Goal: Information Seeking & Learning: Learn about a topic

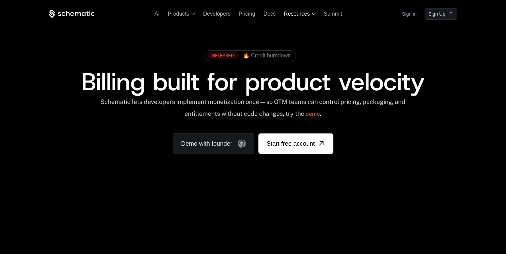
click at [312, 15] on span "Resources" at bounding box center [300, 14] width 32 height 6
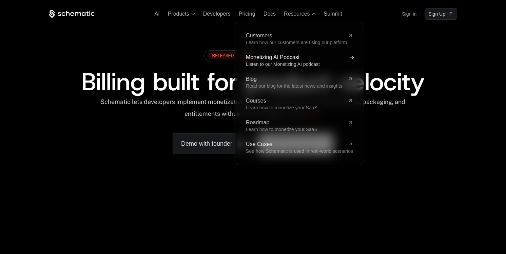
click at [264, 59] on span "Monetizing AI Podcast" at bounding box center [295, 57] width 99 height 5
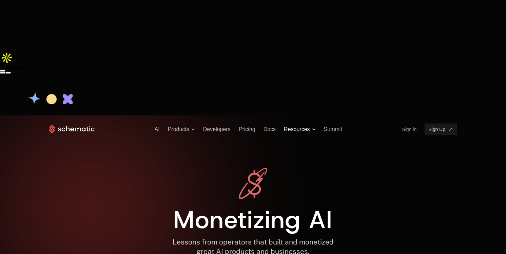
click at [305, 126] on span "Resources" at bounding box center [297, 129] width 26 height 6
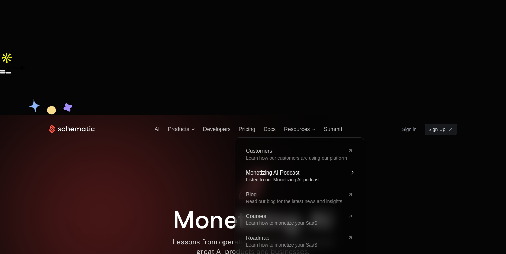
click at [280, 177] on span "Listen to our Monetizing AI podcast" at bounding box center [283, 179] width 74 height 5
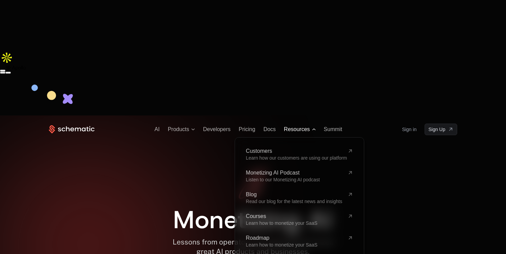
click at [308, 126] on span "Resources" at bounding box center [297, 129] width 26 height 6
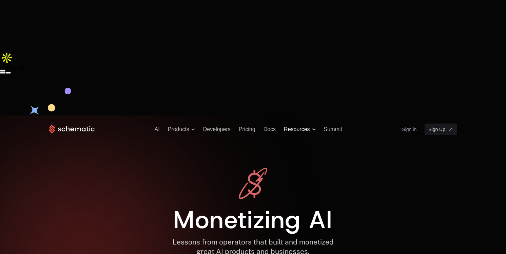
click at [308, 126] on span "Resources" at bounding box center [297, 129] width 26 height 6
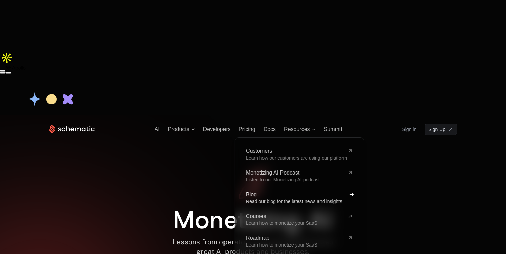
click at [262, 198] on span "Read our blog for the latest news and insights" at bounding box center [294, 200] width 96 height 5
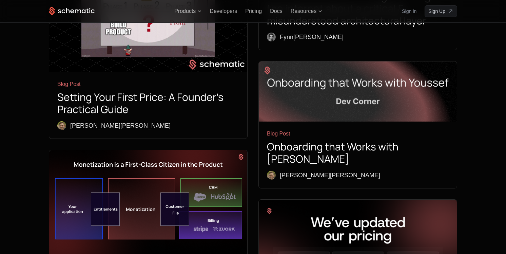
scroll to position [1041, 0]
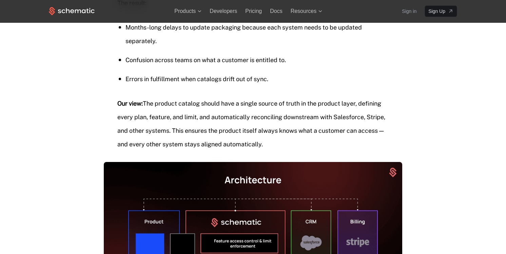
scroll to position [1466, 0]
